Goal: Task Accomplishment & Management: Complete application form

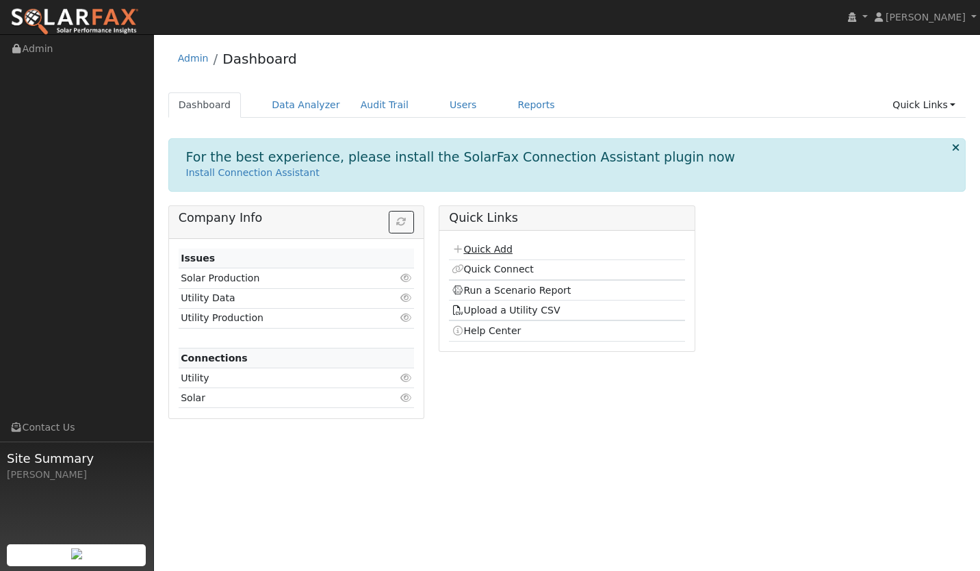
click at [485, 246] on link "Quick Add" at bounding box center [482, 249] width 61 height 11
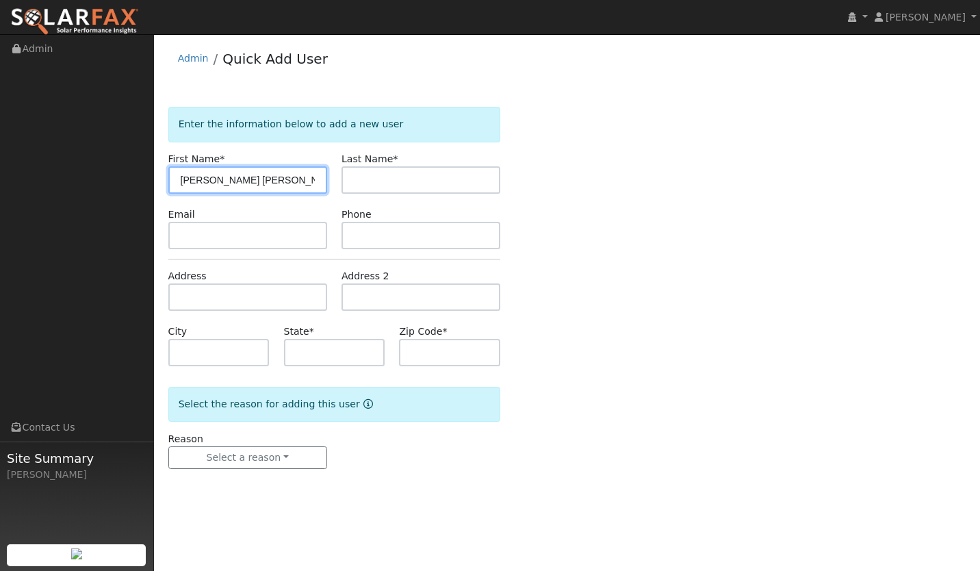
type input "[PERSON_NAME] [PERSON_NAME]"
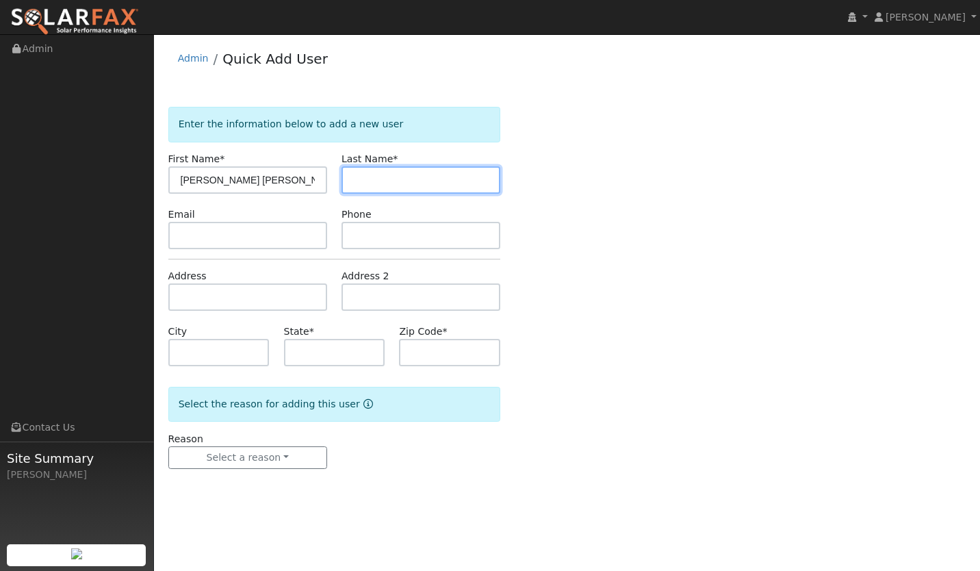
click at [370, 182] on input "text" at bounding box center [420, 179] width 159 height 27
type input "Provencal"
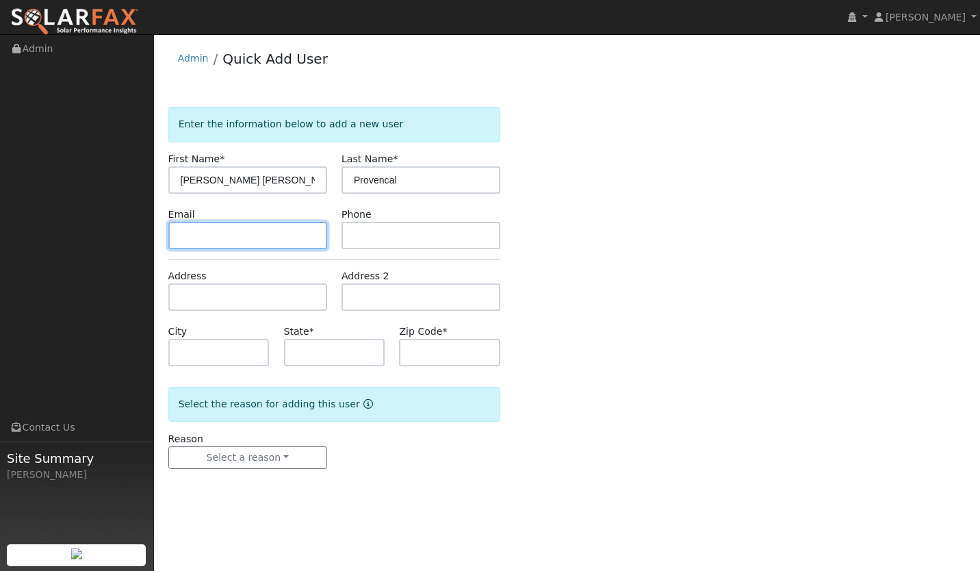
click at [238, 235] on input "text" at bounding box center [247, 235] width 159 height 27
paste input "[EMAIL_ADDRESS][DOMAIN_NAME]"
type input "[EMAIL_ADDRESS][DOMAIN_NAME]"
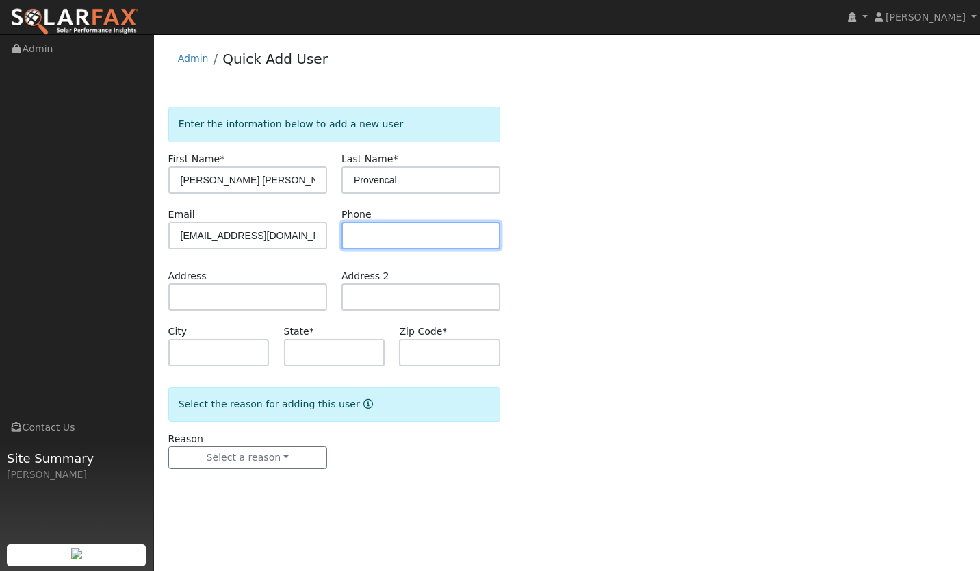
click at [387, 241] on input "text" at bounding box center [420, 235] width 159 height 27
paste input "415 806 0094"
type input "415 806 0094"
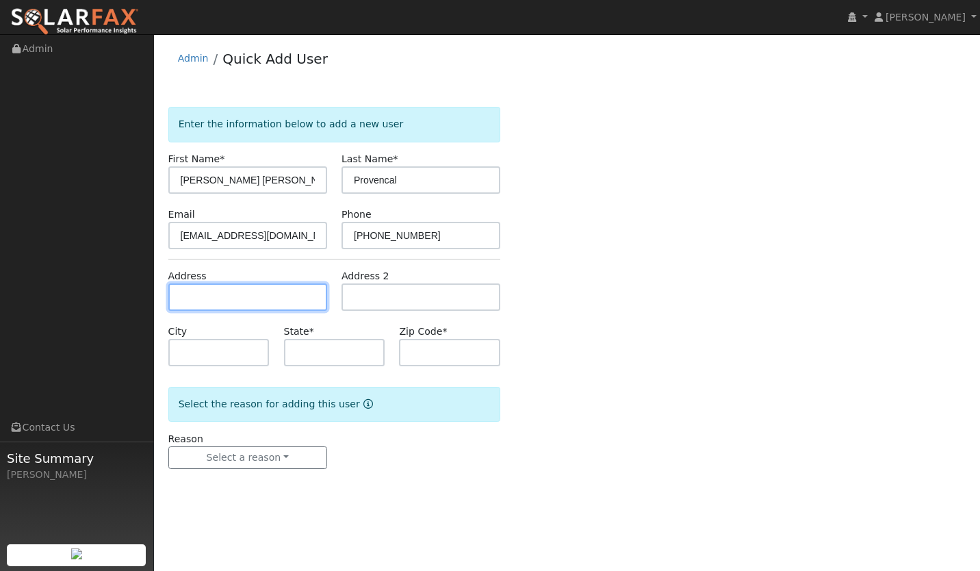
click at [244, 299] on input "text" at bounding box center [247, 296] width 159 height 27
paste input "546 Rancho Alisal Drive, Solvang, CA, USA"
type input "[STREET_ADDRESS]"
type input "Solvang"
type input "CA"
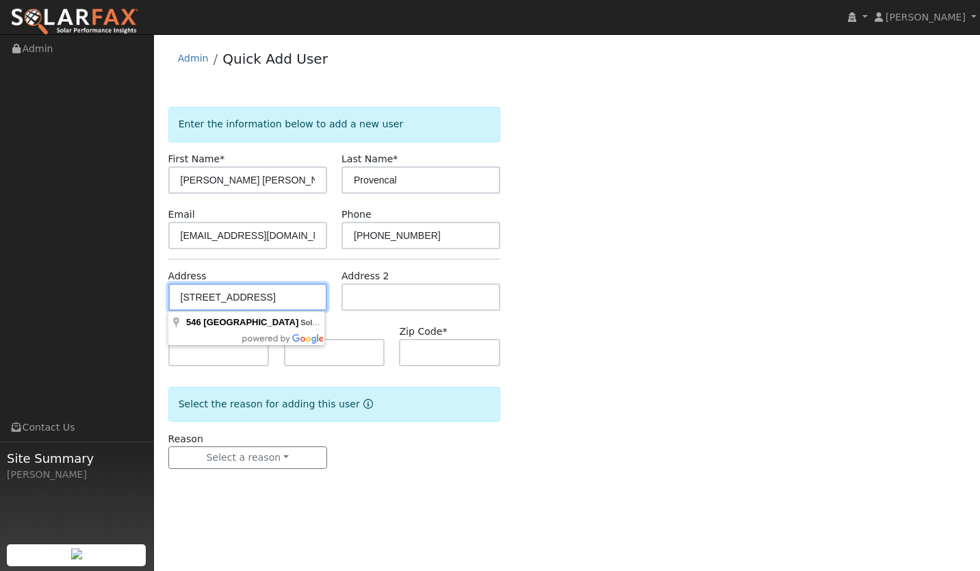
type input "93463"
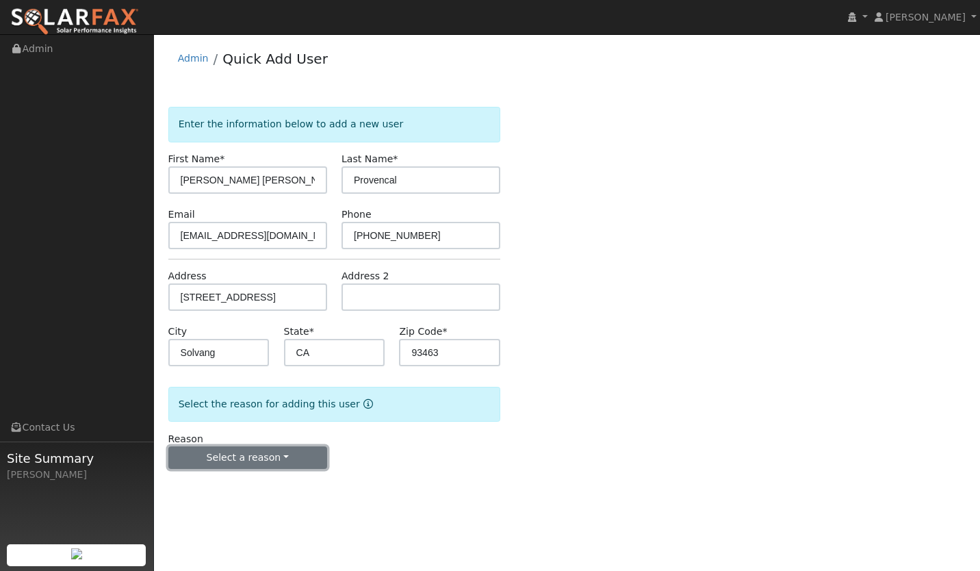
click at [261, 451] on button "Select a reason" at bounding box center [247, 457] width 159 height 23
click at [189, 484] on link "New lead" at bounding box center [244, 485] width 151 height 19
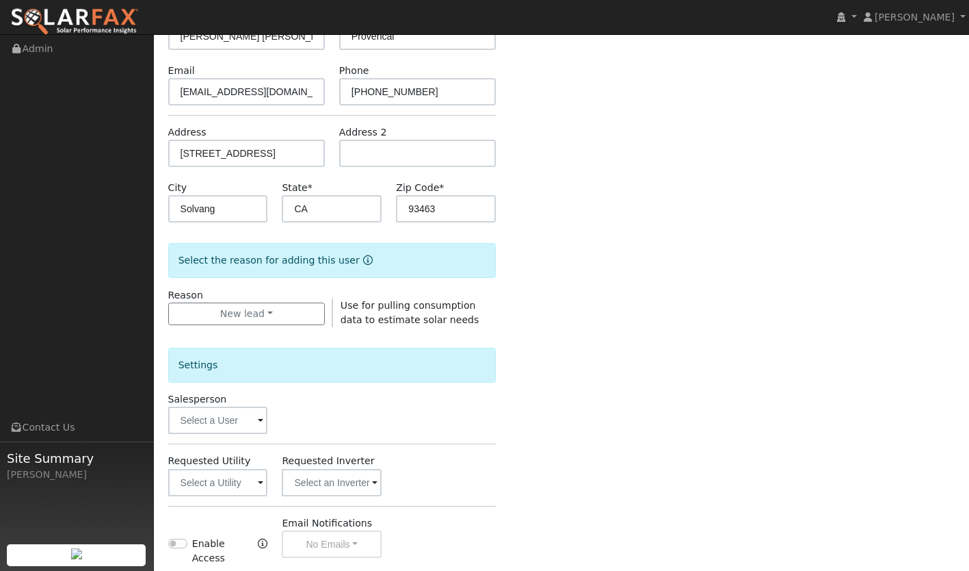
scroll to position [147, 0]
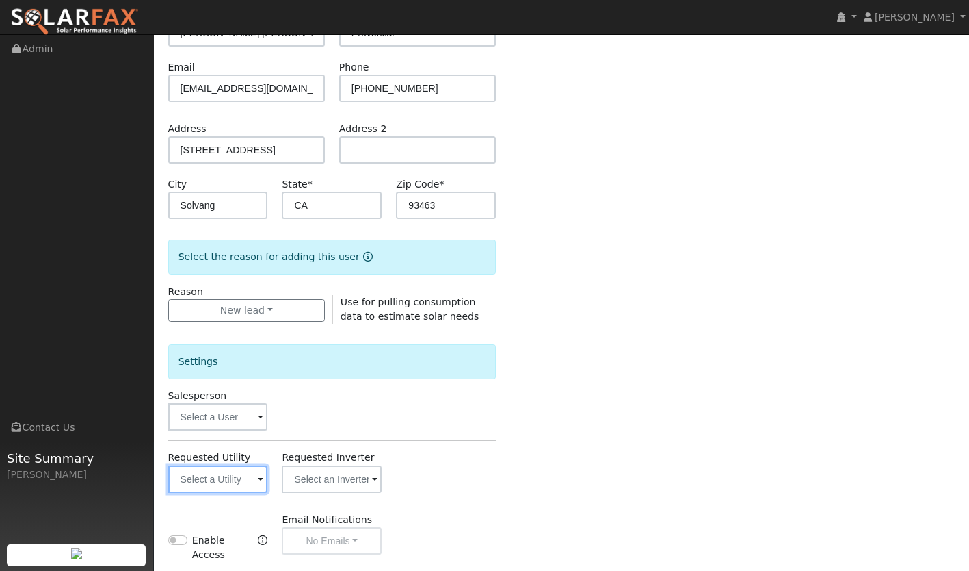
click at [231, 468] on input "text" at bounding box center [218, 478] width 100 height 27
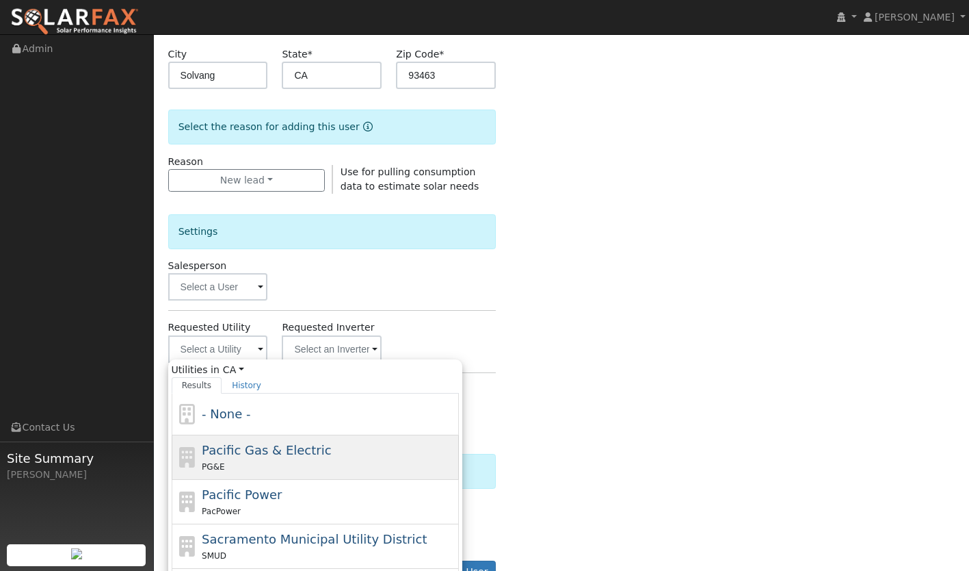
click at [246, 452] on span "Pacific Gas & Electric" at bounding box center [266, 450] width 129 height 14
type input "Pacific Gas & Electric"
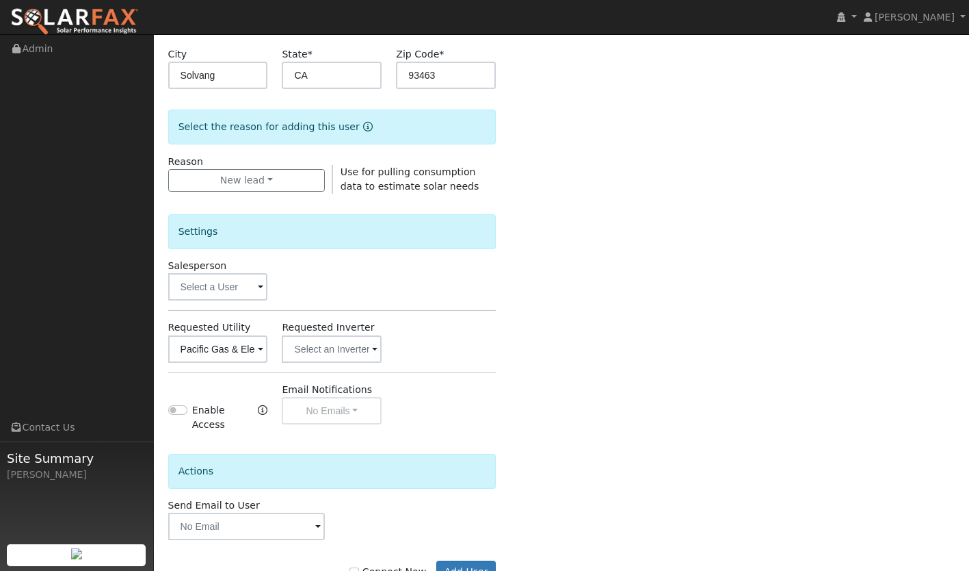
scroll to position [315, 0]
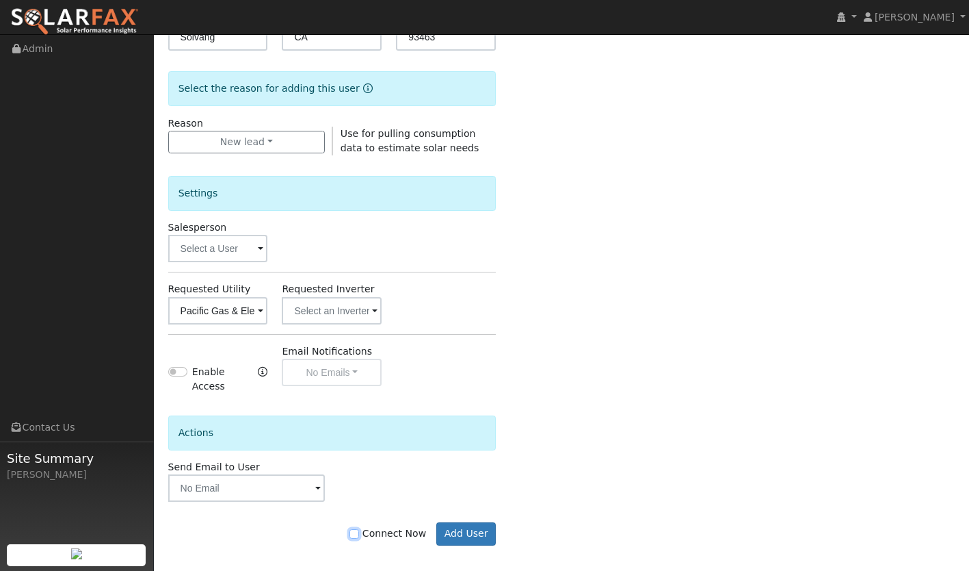
click at [359, 529] on input "Connect Now" at bounding box center [355, 534] width 10 height 10
checkbox input "true"
click at [476, 522] on button "Add User" at bounding box center [466, 533] width 60 height 23
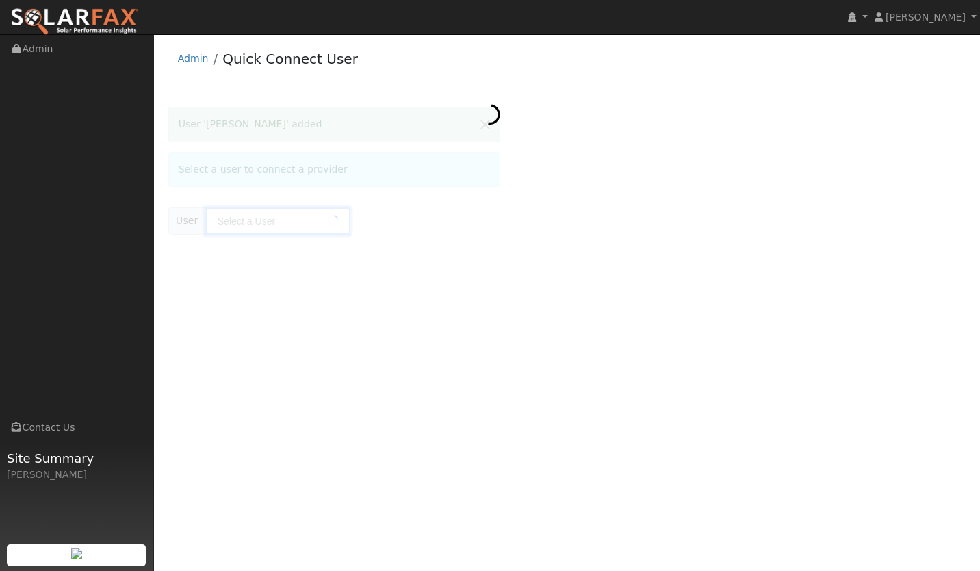
type input "[PERSON_NAME]"
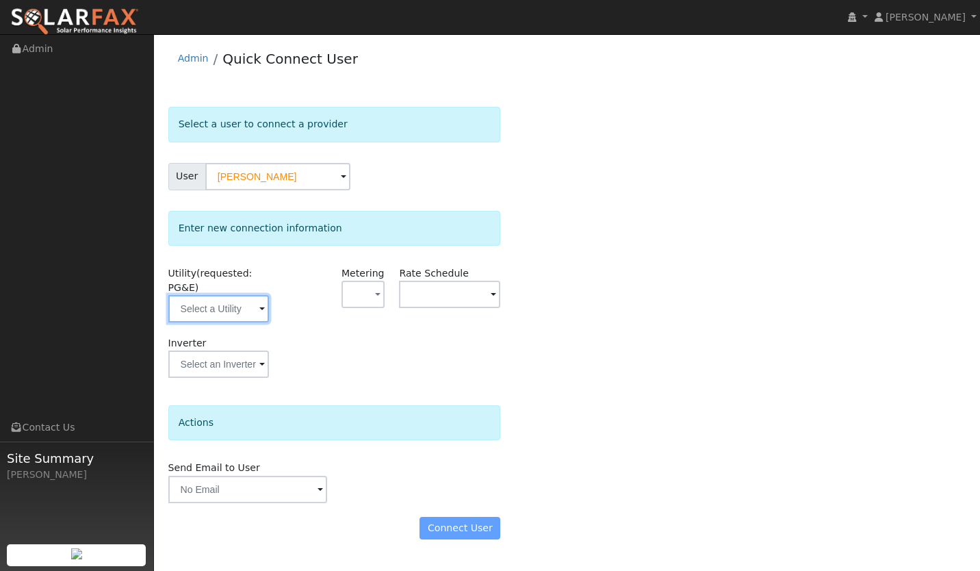
click at [235, 313] on input "text" at bounding box center [218, 308] width 101 height 27
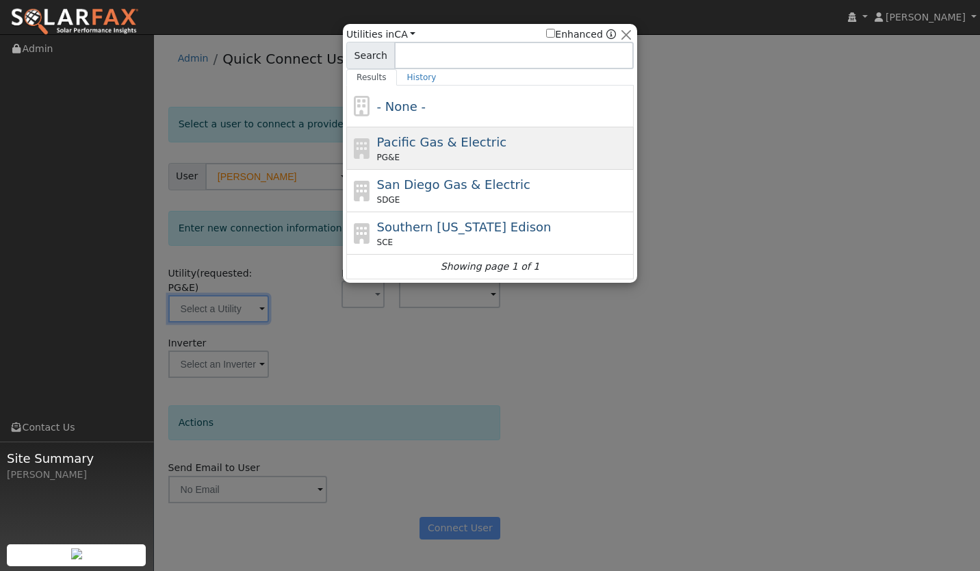
click at [399, 157] on div "PG&E" at bounding box center [504, 157] width 254 height 12
type input "PG&E"
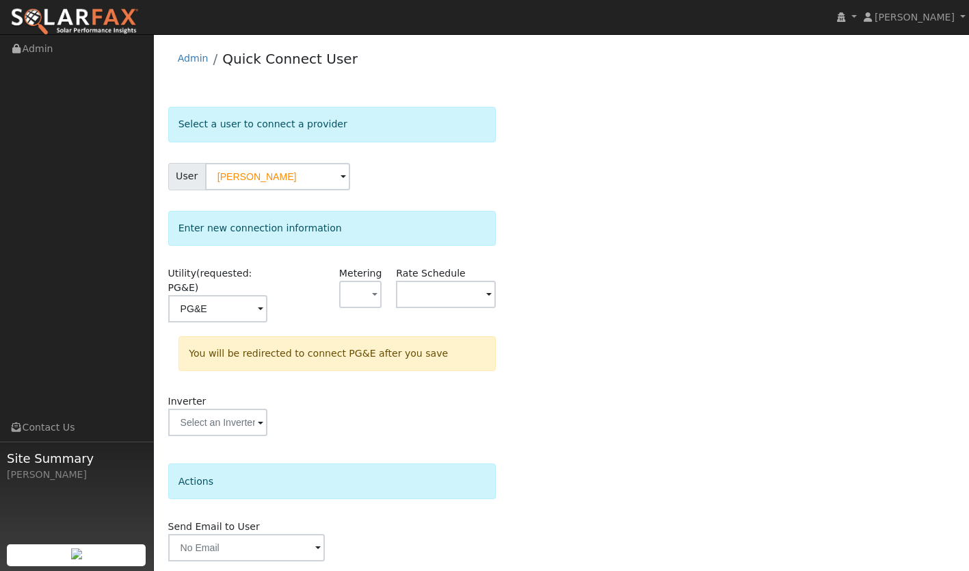
scroll to position [47, 0]
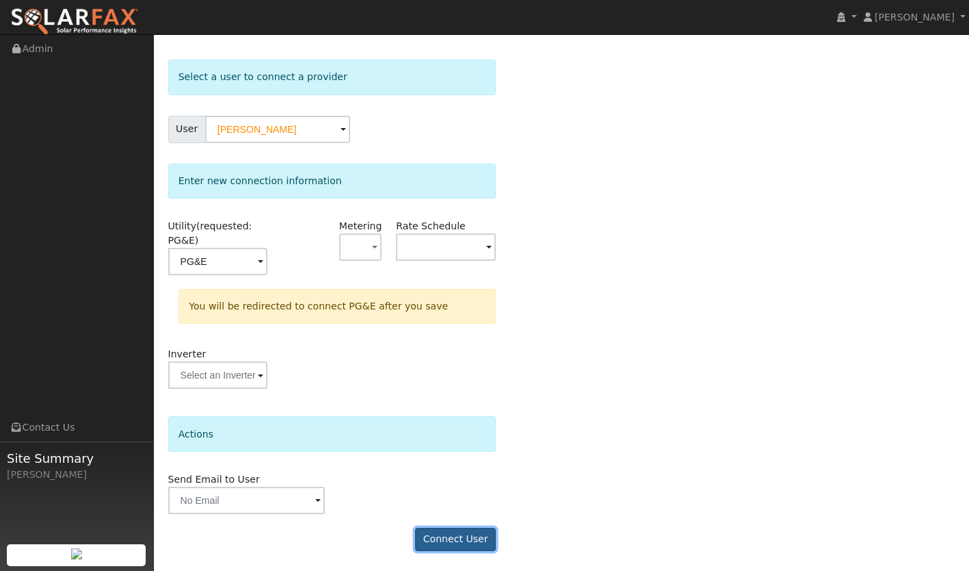
click at [473, 544] on button "Connect User" at bounding box center [455, 538] width 81 height 23
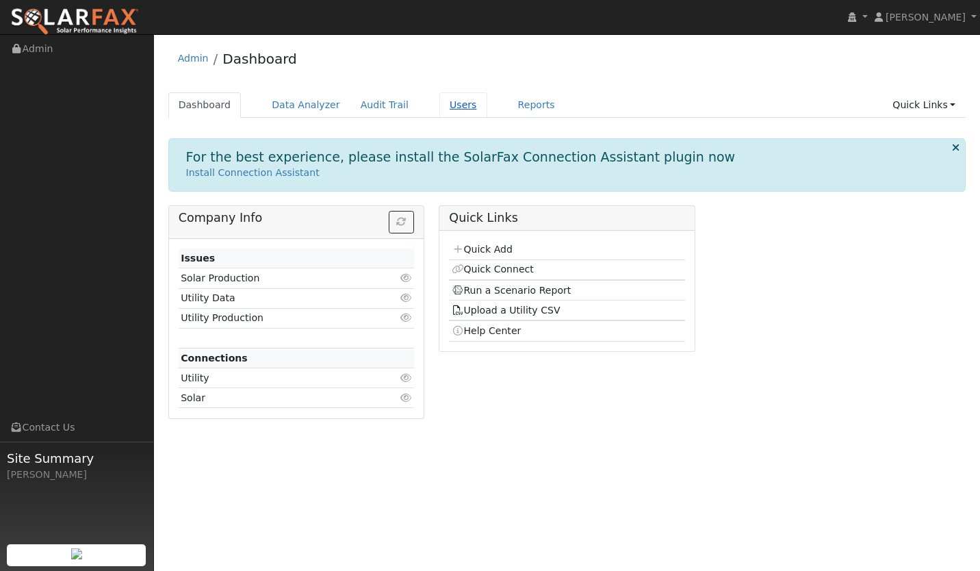
click at [439, 103] on link "Users" at bounding box center [463, 104] width 48 height 25
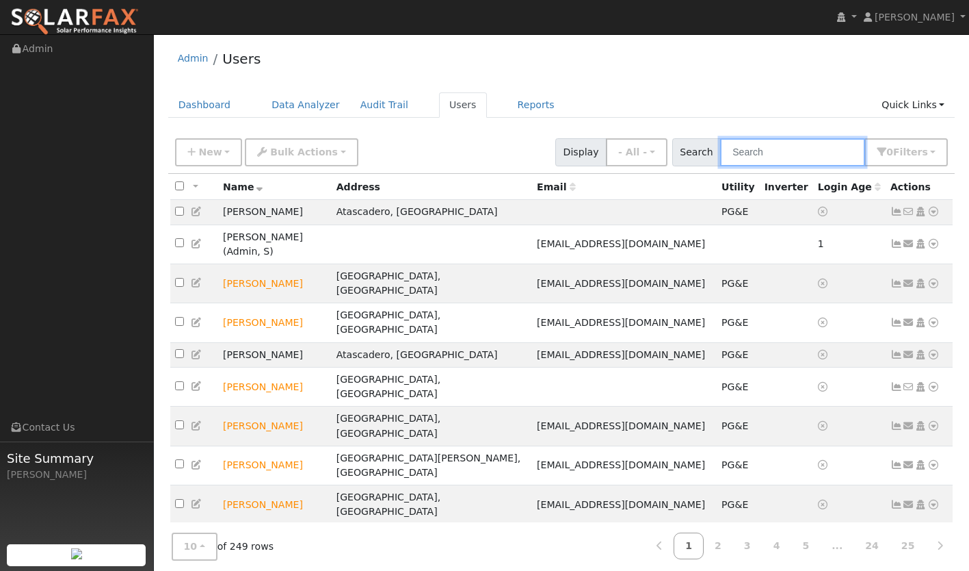
click at [760, 152] on input "text" at bounding box center [792, 152] width 145 height 28
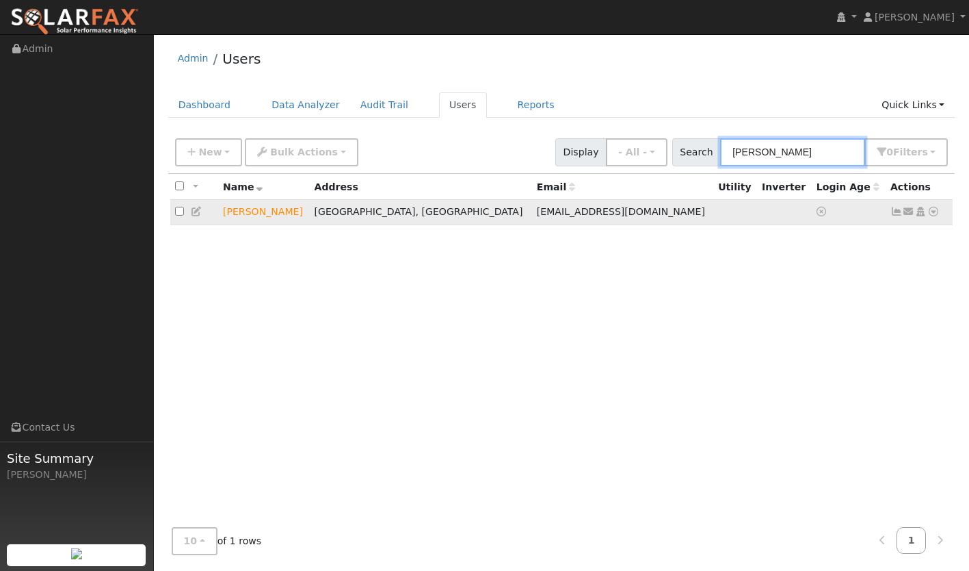
type input "[PERSON_NAME]"
click at [931, 214] on icon at bounding box center [934, 212] width 12 height 10
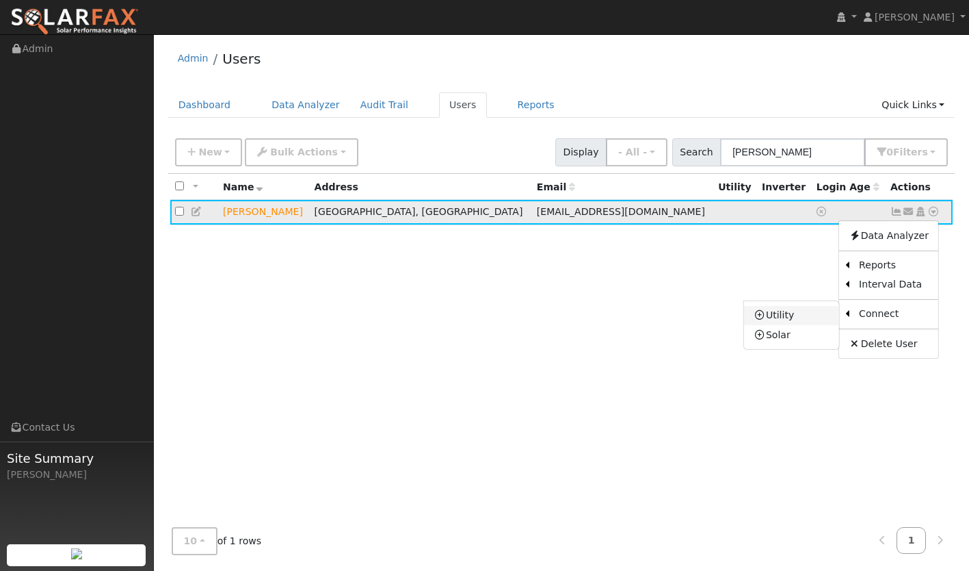
click at [787, 319] on link "Utility" at bounding box center [791, 315] width 95 height 19
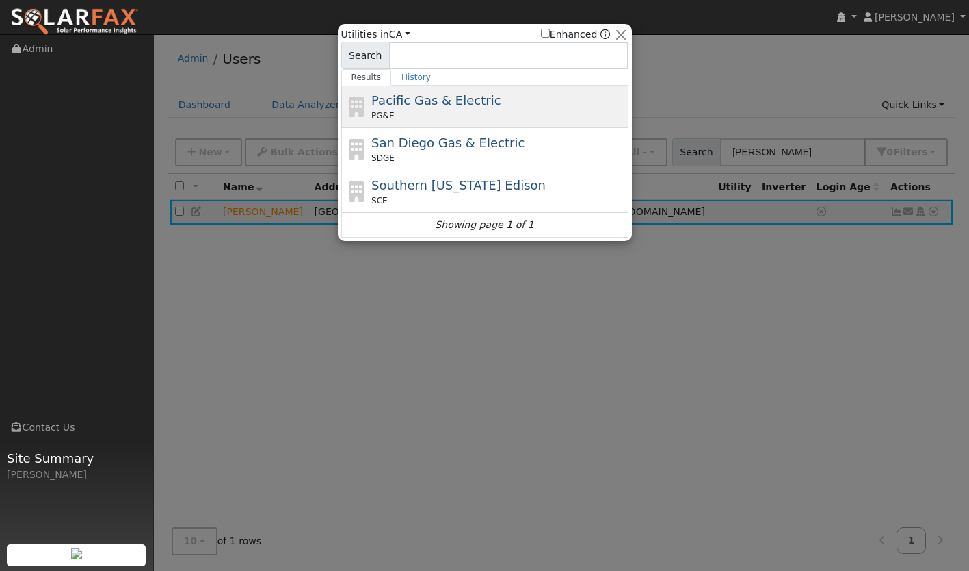
click at [496, 112] on div "PG&E" at bounding box center [498, 115] width 254 height 12
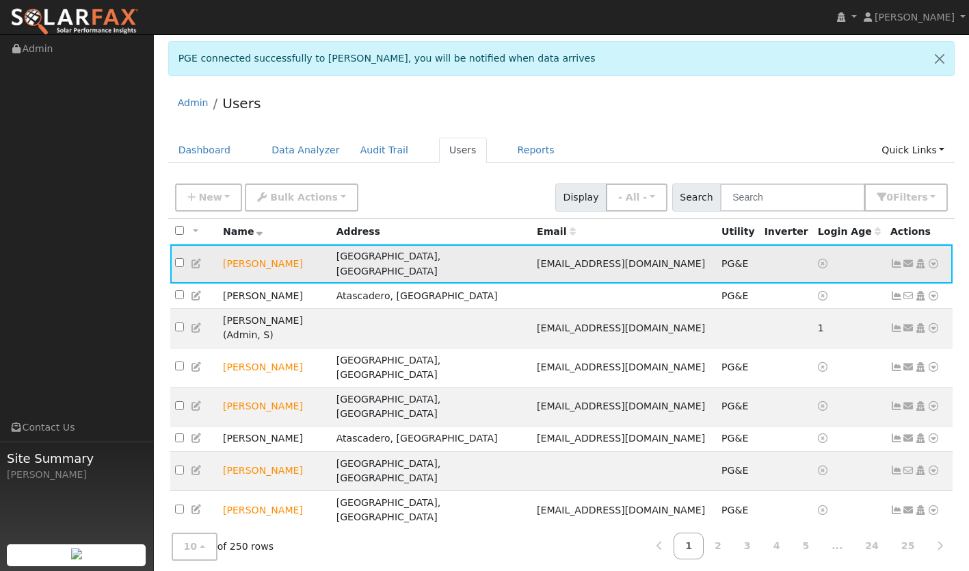
click at [895, 259] on icon at bounding box center [897, 264] width 12 height 10
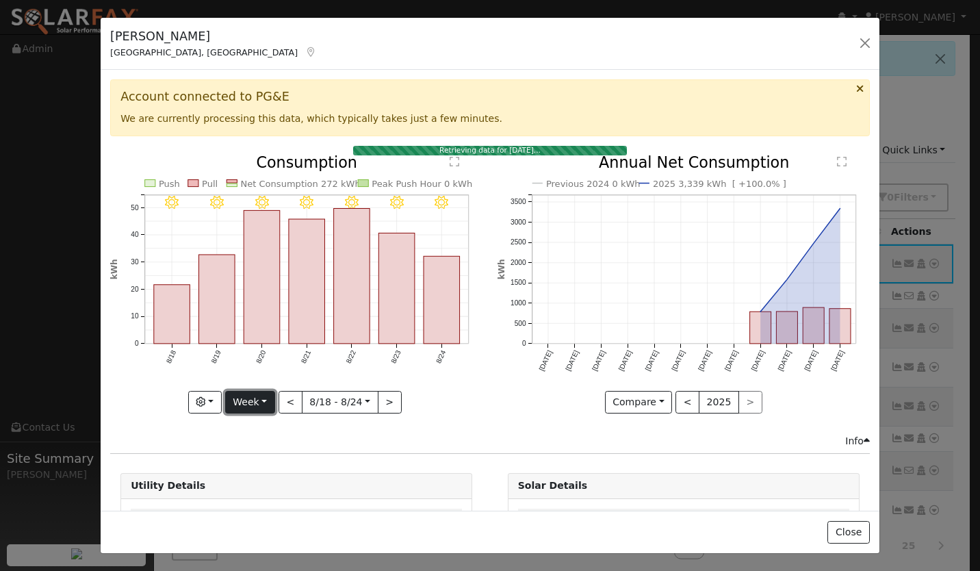
click at [264, 407] on button "Week" at bounding box center [250, 402] width 50 height 23
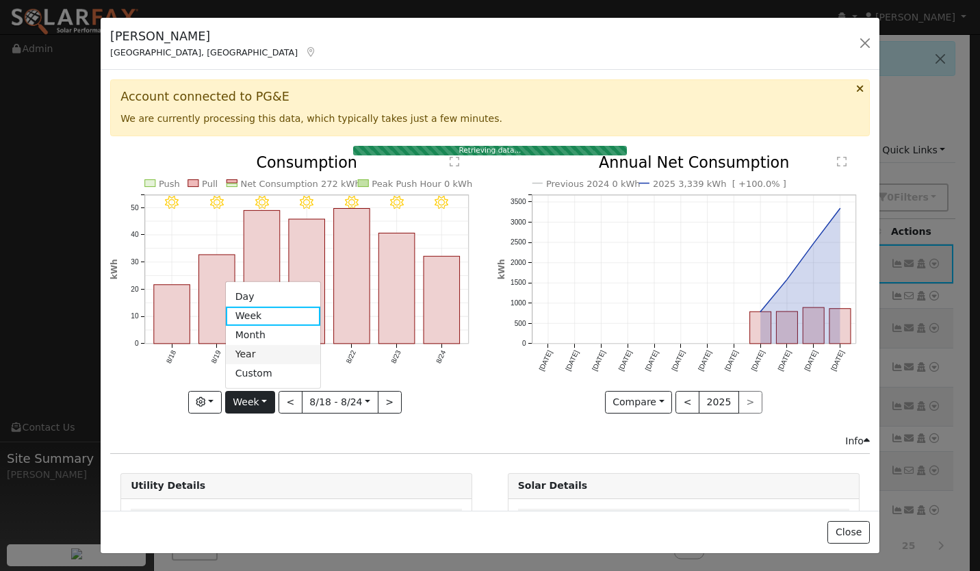
click at [253, 350] on link "Year" at bounding box center [273, 354] width 95 height 19
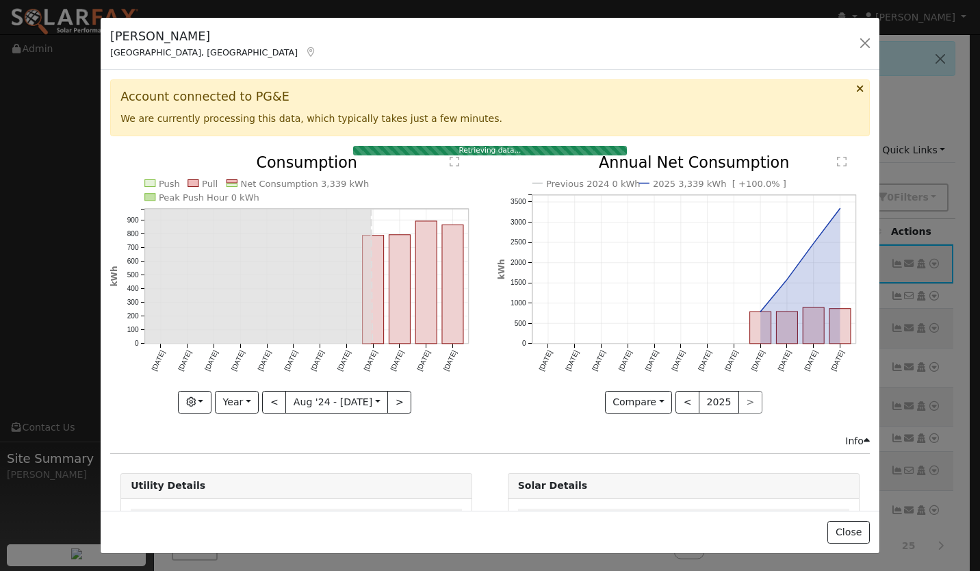
click at [241, 412] on div "Push Pull Net Consumption 3,339 kWh Peak Push Hour 0 kWh [DATE] Sep '[DATE] Nov…" at bounding box center [296, 294] width 387 height 278
click at [241, 408] on button "Year" at bounding box center [237, 402] width 44 height 23
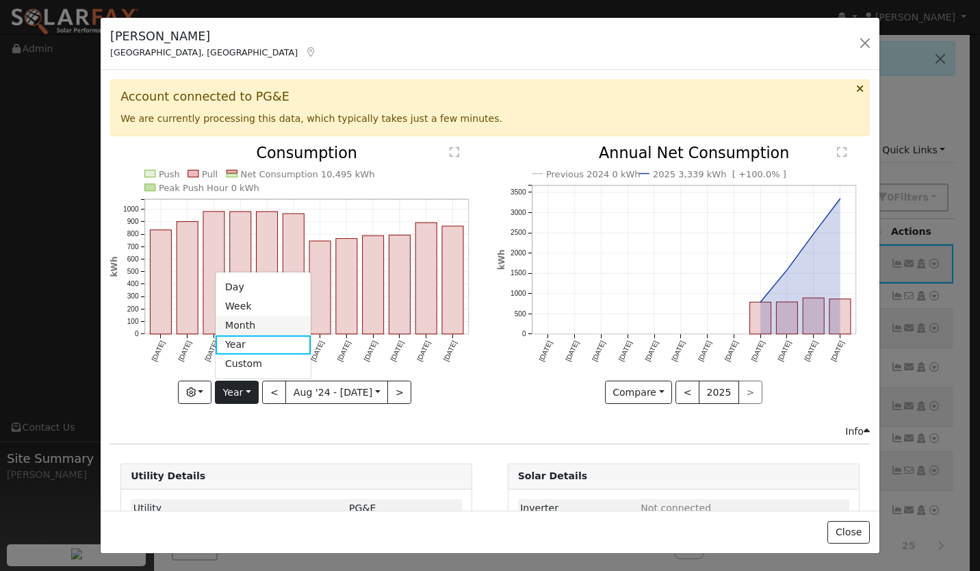
click at [270, 315] on link "Month" at bounding box center [262, 324] width 95 height 19
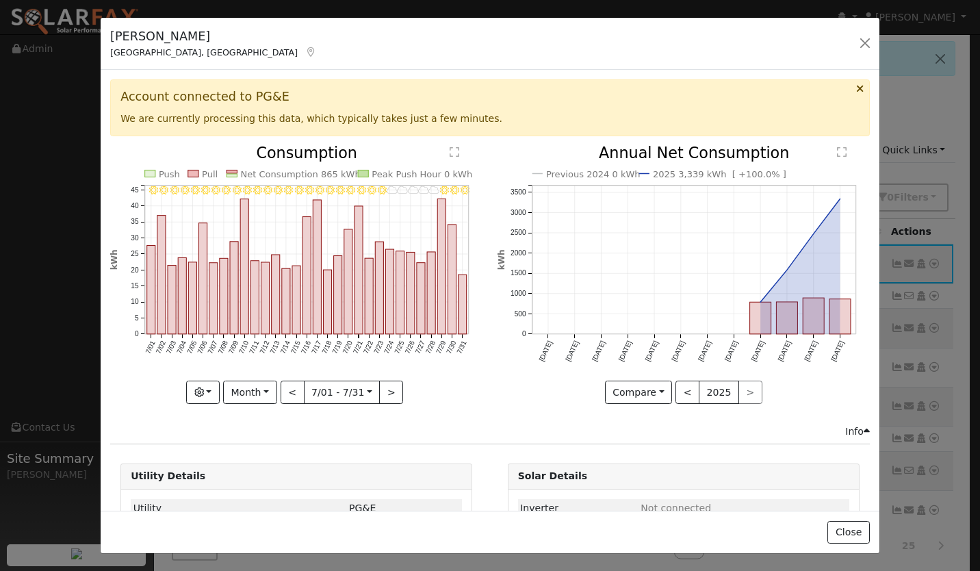
click at [246, 401] on div "7/31 - Clear 7/30 - Clear 7/29 - Clear 7/28 - MostlyCloudy 7/27 - MostlyCloudy …" at bounding box center [296, 285] width 387 height 278
click at [246, 395] on button "Month" at bounding box center [250, 391] width 54 height 23
click at [247, 469] on link "Year" at bounding box center [271, 478] width 95 height 19
type input "[DATE]"
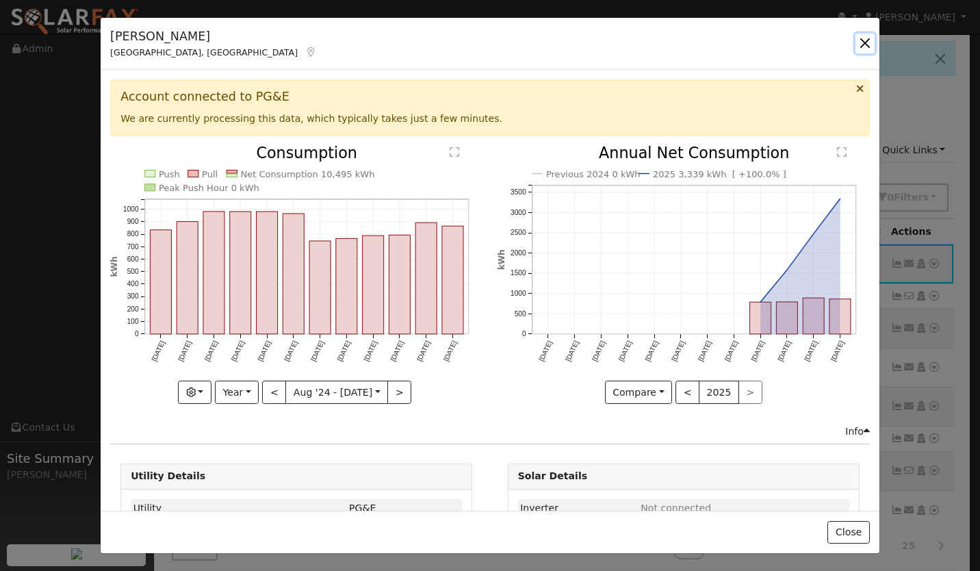
click at [865, 40] on button "button" at bounding box center [864, 43] width 19 height 19
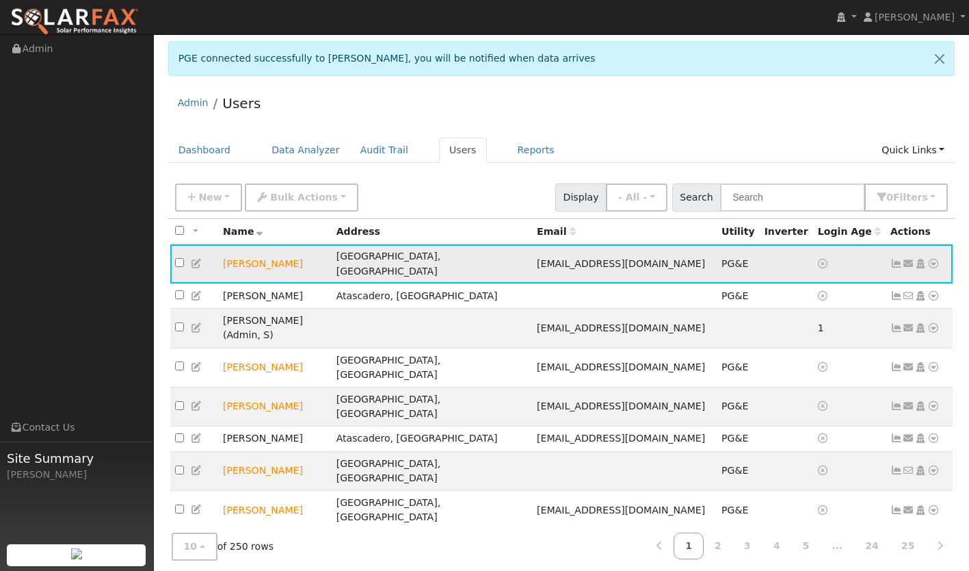
click at [933, 259] on icon at bounding box center [934, 264] width 12 height 10
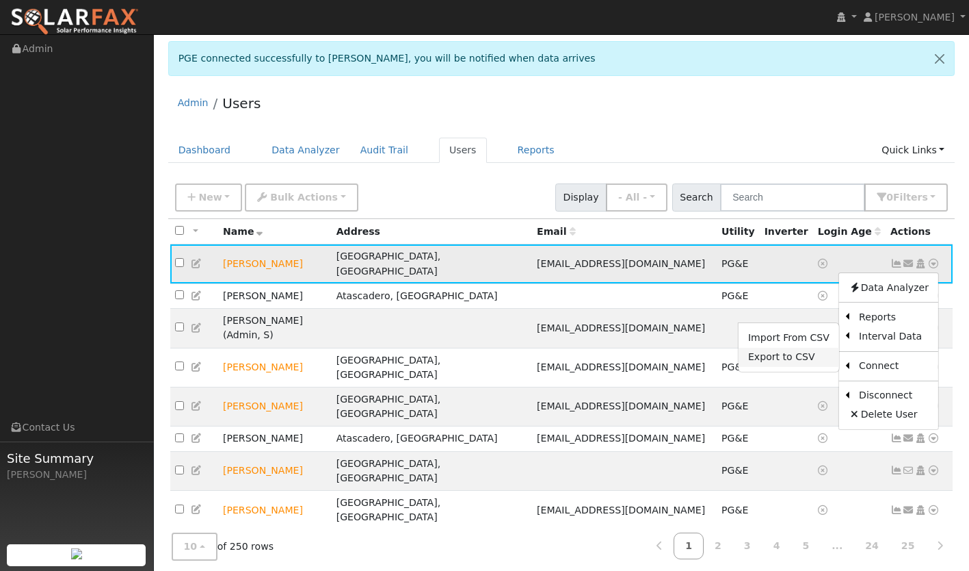
click at [805, 348] on link "Export to CSV" at bounding box center [789, 357] width 101 height 19
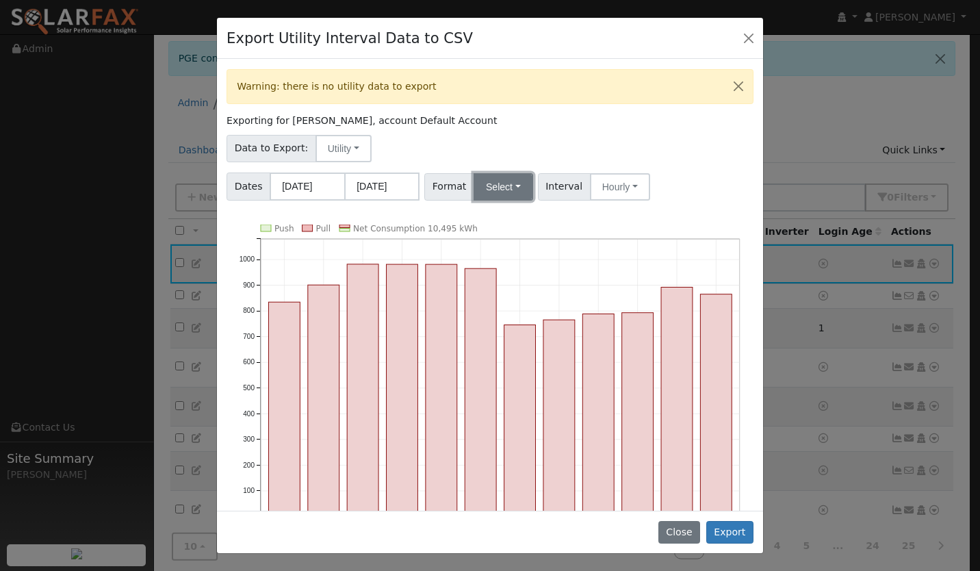
click at [508, 188] on button "Select" at bounding box center [503, 186] width 60 height 27
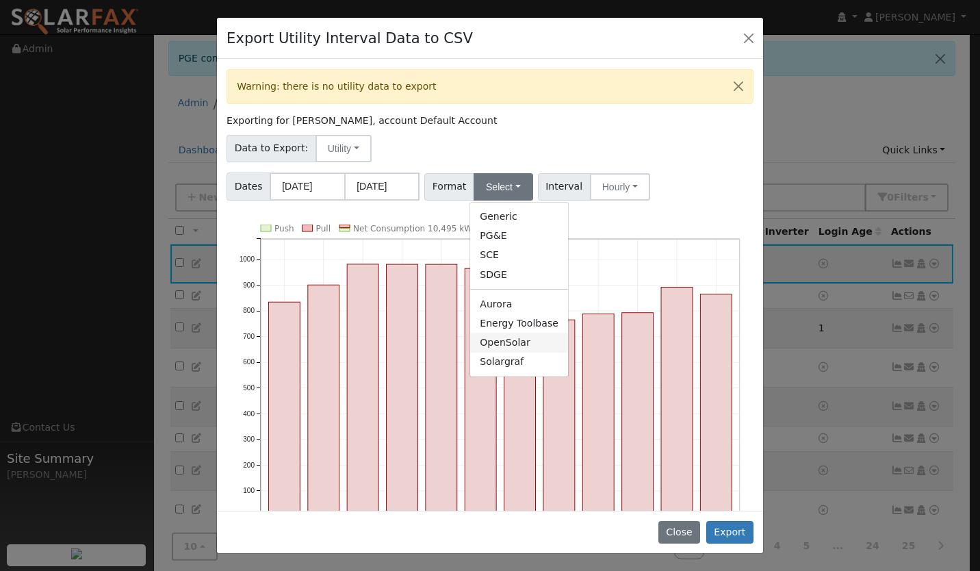
click at [502, 333] on link "OpenSolar" at bounding box center [519, 341] width 98 height 19
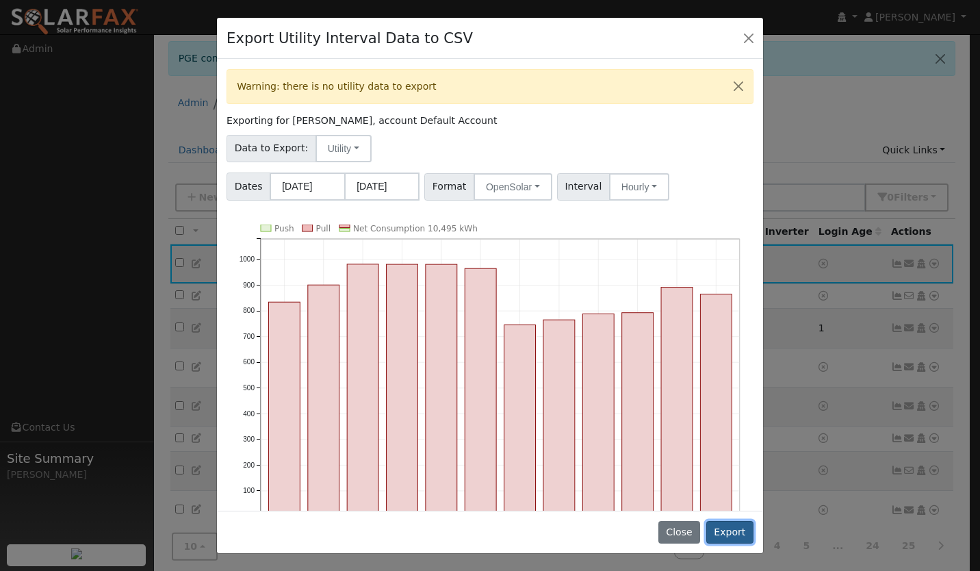
click at [727, 531] on button "Export" at bounding box center [729, 532] width 47 height 23
